Goal: Task Accomplishment & Management: Complete application form

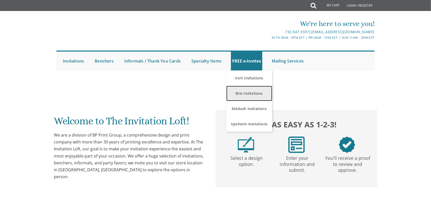
click at [244, 98] on link "Bris Invitations" at bounding box center [249, 93] width 46 height 15
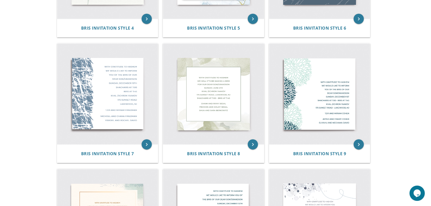
scroll to position [239, 0]
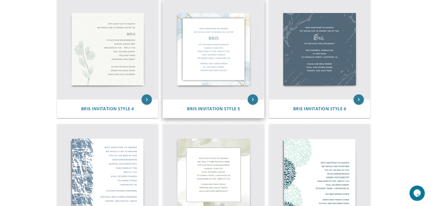
click at [210, 61] on img at bounding box center [213, 49] width 101 height 101
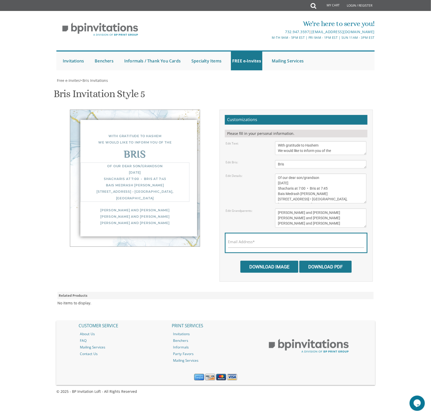
click at [290, 174] on textarea "Of our dear son/grandson Sunday, December 1st Shacharis at 7:00 • Bris at 7:45 …" at bounding box center [320, 189] width 91 height 30
click at [278, 174] on textarea "Of our dear son/grandson Sunday, December 1st Shacharis at 7:00 • Bris at 7:45 …" at bounding box center [320, 189] width 91 height 30
drag, startPoint x: 279, startPoint y: 76, endPoint x: 289, endPoint y: 76, distance: 10.2
click at [289, 174] on textarea "Of our dear son/grandson Sunday, December 1st Shacharis at 7:00 • Bris at 7:45 …" at bounding box center [320, 189] width 91 height 30
click at [305, 174] on textarea "Of our dear son/grandson Sunday, December 1st Shacharis at 7:00 • Bris at 7:45 …" at bounding box center [320, 189] width 91 height 30
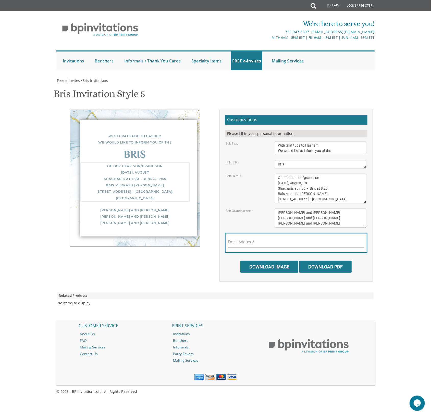
drag, startPoint x: 318, startPoint y: 87, endPoint x: 279, endPoint y: 88, distance: 39.6
click at [279, 174] on textarea "Of our dear son/grandson Sunday, December 1st Shacharis at 7:00 • Bris at 7:45 …" at bounding box center [320, 189] width 91 height 30
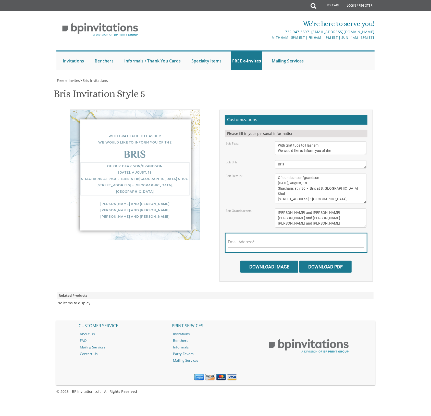
click at [331, 174] on textarea "Of our dear son/grandson Sunday, December 1st Shacharis at 7:00 • Bris at 7:45 …" at bounding box center [320, 189] width 91 height 30
drag, startPoint x: 345, startPoint y: 93, endPoint x: 302, endPoint y: 94, distance: 43.1
click at [302, 174] on textarea "Of our dear son/grandson Sunday, December 1st Shacharis at 7:00 • Bris at 7:45 …" at bounding box center [320, 189] width 91 height 30
click at [306, 174] on textarea "Of our dear son/grandson Sunday, December 1st Shacharis at 7:00 • Bris at 7:45 …" at bounding box center [320, 189] width 91 height 30
drag, startPoint x: 310, startPoint y: 92, endPoint x: 275, endPoint y: 94, distance: 35.8
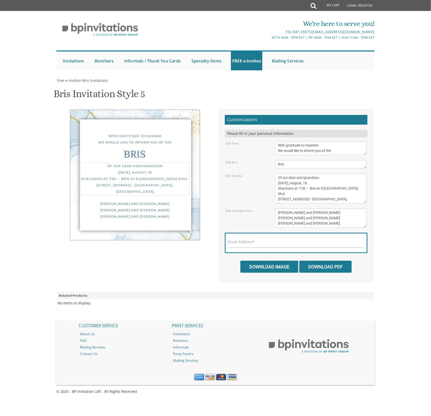
click at [275, 174] on textarea "Of our dear son/grandson Sunday, December 1st Shacharis at 7:00 • Bris at 7:45 …" at bounding box center [320, 189] width 91 height 30
paste textarea "20 Capital Ln, Lakewood, NJ 08701"
type textarea "Of our dear son/grandson Monday, August, 18 Shacharis at 7:30 • Bris at 8:20 Pr…"
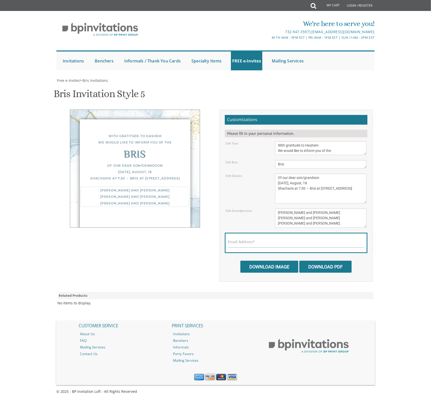
click at [319, 209] on textarea "Yisroel and Chana Green Eli and Rena Green Moshe and Leba Kaplan" at bounding box center [320, 218] width 91 height 19
drag, startPoint x: 319, startPoint y: 133, endPoint x: 277, endPoint y: 134, distance: 42.6
click at [277, 209] on textarea "Yisroel and Chana Green Eli and Rena Green Moshe and Leba Kaplan" at bounding box center [320, 218] width 91 height 19
click at [291, 174] on textarea "Of our dear son/grandson Sunday, December 1st Shacharis at 7:00 • Bris at 7:45 …" at bounding box center [320, 189] width 91 height 30
drag, startPoint x: 317, startPoint y: 132, endPoint x: 255, endPoint y: 129, distance: 62.3
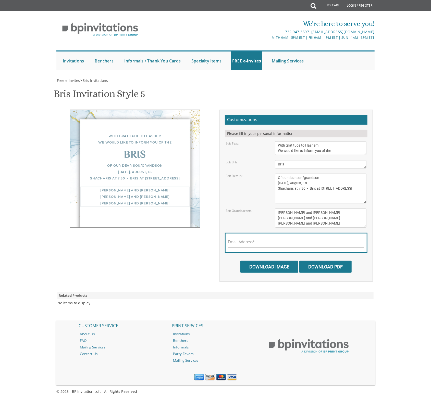
click at [275, 209] on textarea "Yisroel and Chana Green Eli and Rena Green Moshe and Leba Kaplan" at bounding box center [320, 218] width 91 height 19
type textarea "Chaim & Shaindy Szanto Mr & Mrs Yanky Szanto Mr. & Mrs. Yitzchok Fromowitz"
click at [246, 239] on label "Email Address*" at bounding box center [241, 241] width 27 height 5
click at [246, 242] on input "Email Address*" at bounding box center [296, 245] width 136 height 6
type input "[EMAIL_ADDRESS][DOMAIN_NAME]"
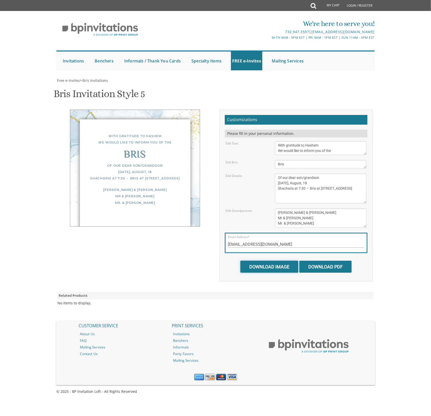
drag, startPoint x: 280, startPoint y: 185, endPoint x: 247, endPoint y: 181, distance: 33.0
click at [276, 261] on input "Download Image" at bounding box center [269, 267] width 58 height 12
click at [265, 261] on input "Download Image" at bounding box center [269, 267] width 58 height 12
click at [282, 209] on textarea "Yisroel and Chana Green Eli and Rena Green Moshe and Leba Kaplan" at bounding box center [320, 218] width 91 height 19
type textarea "Chaim & Shaindy Szanto Mr. & Mrs. Yanky Szanto Mr. & Mrs. Yitzchok Fromowitz"
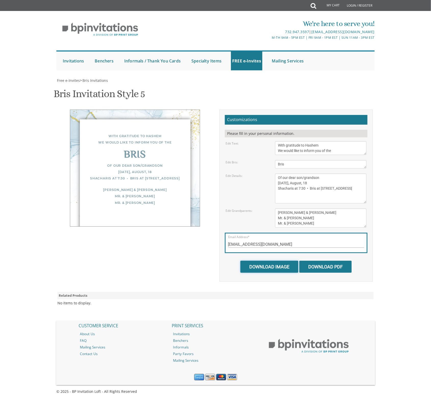
click at [269, 261] on input "Download Image" at bounding box center [269, 267] width 58 height 12
drag, startPoint x: 307, startPoint y: 114, endPoint x: 274, endPoint y: 114, distance: 33.2
click at [275, 174] on textarea "Of our dear son/grandson Sunday, December 1st Shacharis at 7:00 • Bris at 7:45 …" at bounding box center [320, 189] width 91 height 30
paste textarea "cong prospect park"
click at [284, 174] on textarea "Of our dear son/grandson Sunday, December 1st Shacharis at 7:00 • Bris at 7:45 …" at bounding box center [320, 189] width 91 height 30
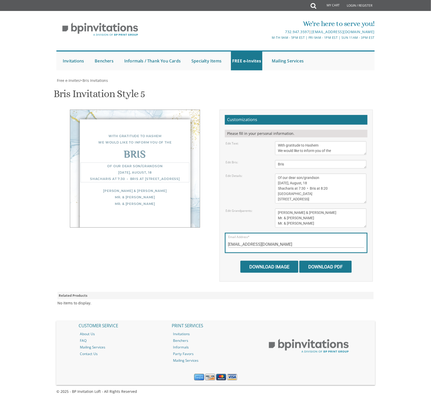
click at [287, 174] on textarea "Of our dear son/grandson Sunday, December 1st Shacharis at 7:00 • Bris at 7:45 …" at bounding box center [320, 189] width 91 height 30
type textarea "Of our dear son/grandson Monday, August, 18 Shacharis at 7:30 • Bris at 8:20 Pr…"
click at [250, 94] on link "Bris Invitations" at bounding box center [249, 93] width 46 height 15
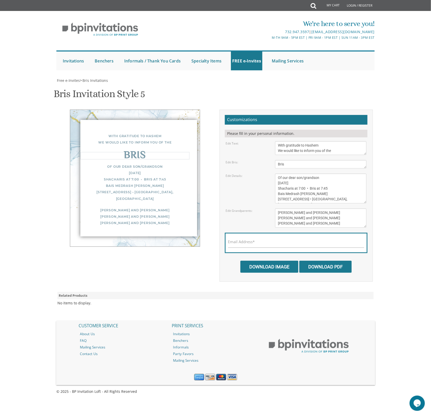
drag, startPoint x: 284, startPoint y: 163, endPoint x: 244, endPoint y: 161, distance: 40.4
click at [275, 161] on textarea "Bris" at bounding box center [320, 164] width 91 height 8
type textarea "Vacht Nacht"
click at [233, 185] on div "Edit Details: Of our dear son/grandson Sunday, December 1st Shacharis at 7:00 •…" at bounding box center [296, 189] width 148 height 30
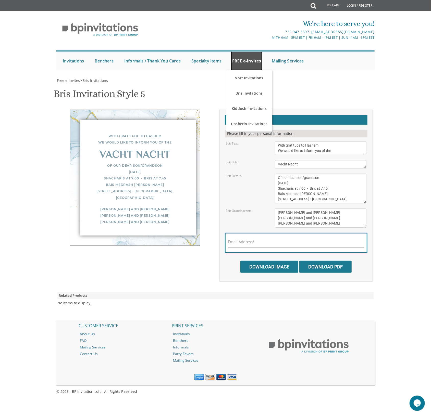
click at [252, 64] on link "FREE e-Invites" at bounding box center [246, 61] width 31 height 19
click at [346, 88] on div "Bris Invitation Style 5 SKU: bris5" at bounding box center [216, 94] width 324 height 20
click at [248, 94] on link "Bris Invitations" at bounding box center [249, 93] width 46 height 15
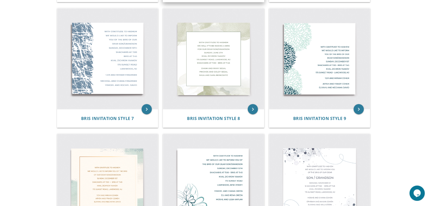
scroll to position [398, 0]
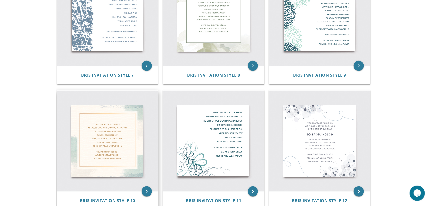
click at [113, 131] on img at bounding box center [107, 141] width 101 height 101
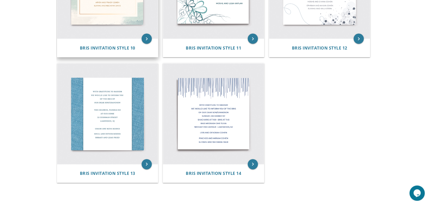
scroll to position [557, 0]
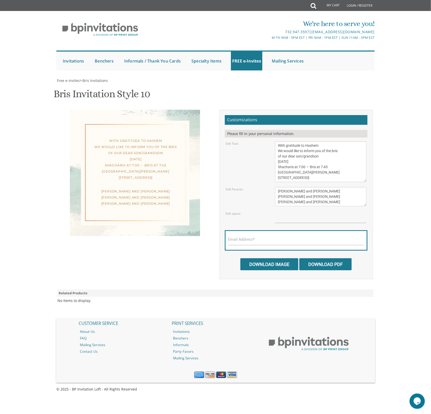
scroll to position [53, 0]
drag, startPoint x: 334, startPoint y: 100, endPoint x: 362, endPoint y: 99, distance: 28.1
click at [362, 141] on textarea "With gratitude to Hashem We would like to inform you of the bris of our dear so…" at bounding box center [320, 161] width 91 height 41
click at [310, 141] on textarea "With gratitude to Hashem We would like to inform you of the bris of our dear so…" at bounding box center [320, 161] width 91 height 41
drag, startPoint x: 318, startPoint y: 106, endPoint x: 292, endPoint y: 108, distance: 26.1
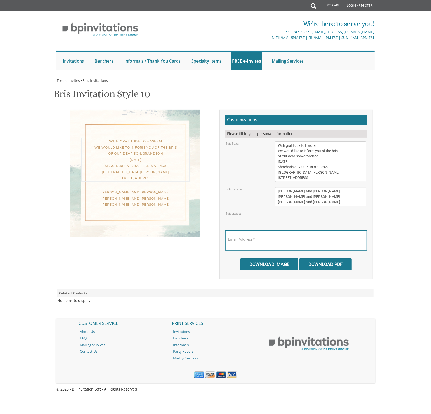
click at [292, 141] on textarea "With gratitude to Hashem We would like to inform you of the bris of our dear so…" at bounding box center [320, 161] width 91 height 41
drag, startPoint x: 333, startPoint y: 99, endPoint x: 341, endPoint y: 100, distance: 7.7
click at [341, 141] on textarea "With gratitude to Hashem We would like to inform you of the bris of our dear so…" at bounding box center [320, 161] width 91 height 41
click at [289, 141] on textarea "With gratitude to Hashem We would like to inform you of the bris of our dear so…" at bounding box center [320, 161] width 91 height 41
paste textarea "Eveining"
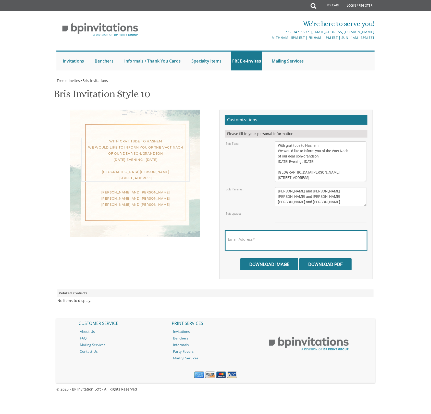
click at [321, 141] on textarea "With gratitude to Hashem We would like to inform you of the bris of our dear so…" at bounding box center [320, 161] width 91 height 41
click at [334, 141] on textarea "With gratitude to Hashem We would like to inform you of the bris of our dear so…" at bounding box center [320, 161] width 91 height 41
click at [299, 141] on textarea "With gratitude to Hashem We would like to inform you of the bris of our dear so…" at bounding box center [320, 161] width 91 height 41
drag, startPoint x: 312, startPoint y: 118, endPoint x: 272, endPoint y: 120, distance: 39.6
click at [275, 141] on textarea "With gratitude to Hashem We would like to inform you of the bris of our dear so…" at bounding box center [320, 161] width 91 height 41
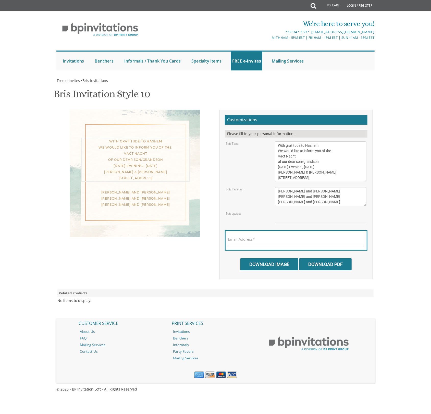
drag, startPoint x: 328, startPoint y: 126, endPoint x: 282, endPoint y: 125, distance: 45.9
click at [282, 141] on textarea "With gratitude to Hashem We would like to inform you of the bris of our dear so…" at bounding box center [320, 161] width 91 height 41
paste textarea "[STREET_ADDRESS]"
drag, startPoint x: 318, startPoint y: 119, endPoint x: 279, endPoint y: 118, distance: 39.3
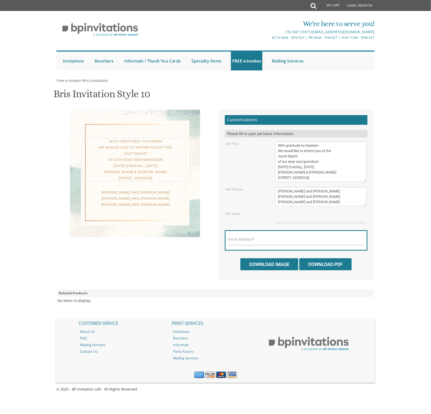
click at [279, 141] on textarea "With gratitude to Hashem We would like to inform you of the bris of our dear so…" at bounding box center [320, 161] width 91 height 41
type textarea "With gratitude to Hashem We would like to inform you of the Vacht Nacht of our …"
drag, startPoint x: 320, startPoint y: 139, endPoint x: 275, endPoint y: 138, distance: 44.9
click at [275, 187] on textarea "[PERSON_NAME] and [PERSON_NAME] [PERSON_NAME] and [PERSON_NAME] [PERSON_NAME] a…" at bounding box center [320, 196] width 91 height 19
paste textarea "[PERSON_NAME] & [PERSON_NAME]"
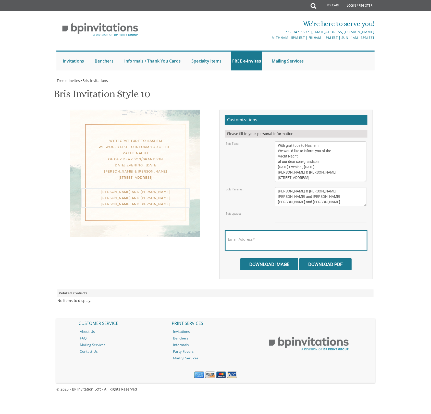
drag, startPoint x: 279, startPoint y: 143, endPoint x: 325, endPoint y: 148, distance: 46.5
click at [325, 187] on textarea "[PERSON_NAME] and [PERSON_NAME] [PERSON_NAME] and [PERSON_NAME] [PERSON_NAME] a…" at bounding box center [320, 196] width 91 height 19
type textarea "[PERSON_NAME] & [PERSON_NAME]"
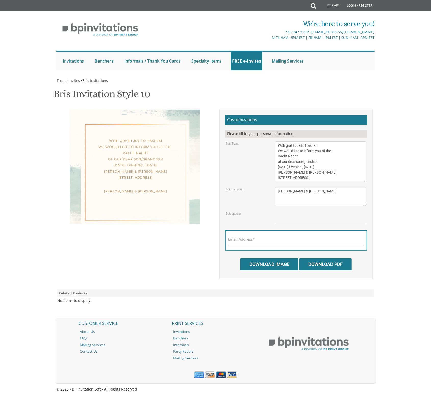
click at [158, 194] on div at bounding box center [135, 203] width 108 height 19
drag, startPoint x: 302, startPoint y: 109, endPoint x: 322, endPoint y: 108, distance: 19.7
click at [322, 141] on textarea "With gratitude to Hashem We would like to inform you of the bris of our dear so…" at bounding box center [320, 161] width 91 height 41
click at [321, 141] on textarea "With gratitude to Hashem We would like to inform you of the bris of our dear so…" at bounding box center [320, 161] width 91 height 41
click at [143, 138] on div "With gratitude to Hashem We would like to inform you of the Vacht Nacht of our …" at bounding box center [135, 159] width 108 height 43
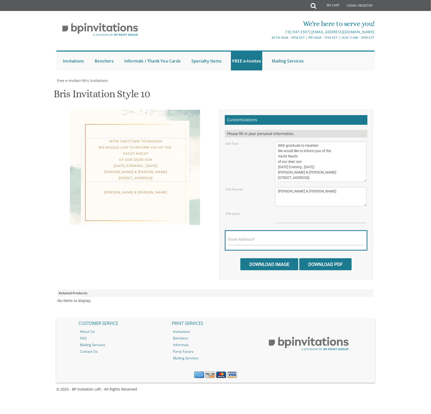
click at [312, 141] on textarea "With gratitude to Hashem We would like to inform you of the bris of our dear so…" at bounding box center [320, 161] width 91 height 41
click at [146, 138] on div "With gratitude to Hashem We would like to inform you of the Vacht Nacht of our …" at bounding box center [135, 160] width 108 height 44
click at [167, 138] on div "With gratitude to Hashem We would like to inform you of the Vacht Nacht of our …" at bounding box center [135, 159] width 108 height 43
drag, startPoint x: 319, startPoint y: 117, endPoint x: 272, endPoint y: 116, distance: 47.0
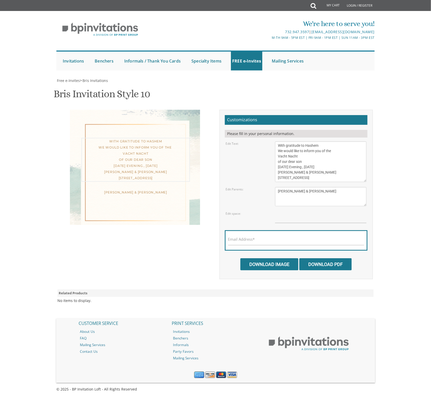
click at [275, 141] on textarea "With gratitude to Hashem We would like to inform you of the bris of our dear so…" at bounding box center [320, 161] width 91 height 41
click at [168, 138] on div "With gratitude to Hashem We would like to inform you of the Vacht Nacht of our …" at bounding box center [135, 160] width 108 height 44
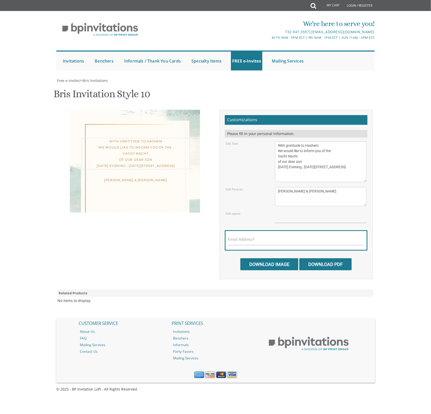
drag, startPoint x: 278, startPoint y: 121, endPoint x: 323, endPoint y: 125, distance: 45.1
click at [323, 141] on textarea "With gratitude to Hashem We would like to inform you of the bris of our dear so…" at bounding box center [320, 161] width 91 height 41
type textarea "With gratitude to Hashem We would like to inform you of the Vacht Nacht of our …"
click at [290, 187] on textarea "[PERSON_NAME] and [PERSON_NAME] [PERSON_NAME] and [PERSON_NAME] [PERSON_NAME] a…" at bounding box center [320, 196] width 91 height 19
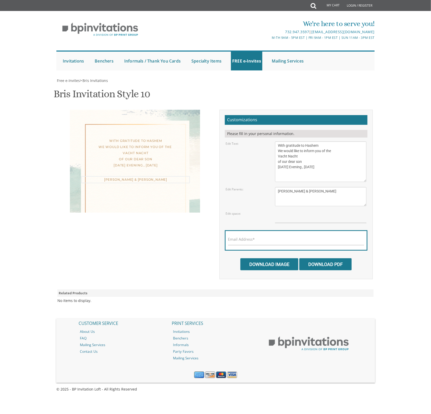
paste textarea "[STREET_ADDRESS]"
type textarea "[PERSON_NAME] & [PERSON_NAME] [STREET_ADDRESS]"
click at [150, 138] on div "With gratitude to Hashem We would like to inform you of the Vacht Nacht of our …" at bounding box center [135, 153] width 108 height 31
click at [302, 141] on textarea "With gratitude to Hashem We would like to inform you of the bris of our dear so…" at bounding box center [320, 161] width 91 height 41
type textarea "With gratitude to Hashem We would like to inform you of the Vacht Nacht of our …"
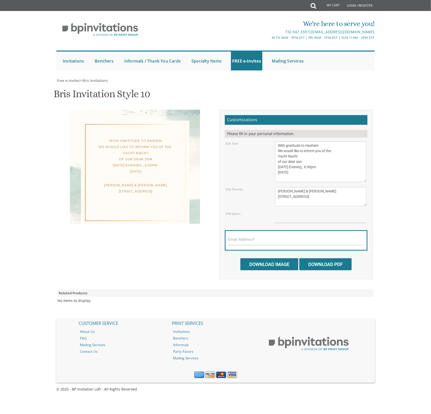
click at [195, 110] on div "With gratitude to Hashem We would like to inform you of the Vacht Nacht of our …" at bounding box center [135, 167] width 130 height 114
click at [239, 237] on label "Email Address*" at bounding box center [241, 239] width 27 height 5
click at [239, 239] on input "Email Address*" at bounding box center [296, 242] width 136 height 6
type input "[EMAIL_ADDRESS][DOMAIN_NAME]"
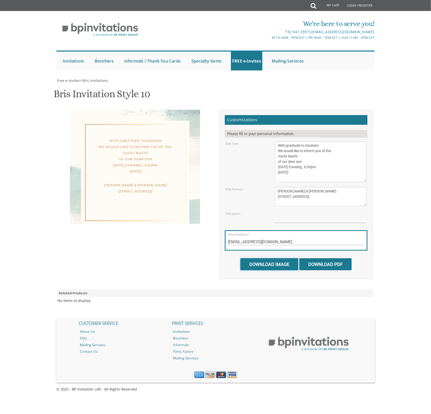
click at [270, 258] on input "Download Image" at bounding box center [269, 264] width 58 height 12
click at [269, 258] on input "Download Image" at bounding box center [269, 264] width 58 height 12
